Goal: Task Accomplishment & Management: Manage account settings

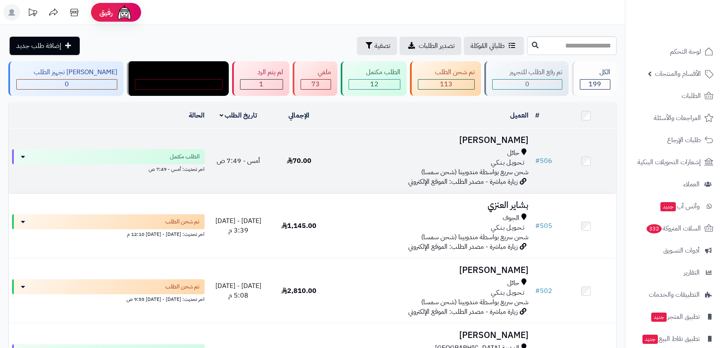
click at [477, 139] on h3 "Abdulrahman Alenzi" at bounding box center [431, 141] width 196 height 10
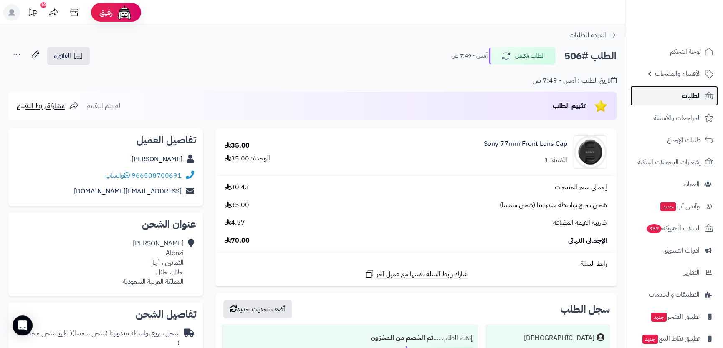
click at [679, 96] on link "الطلبات" at bounding box center [674, 96] width 88 height 20
